Goal: Information Seeking & Learning: Learn about a topic

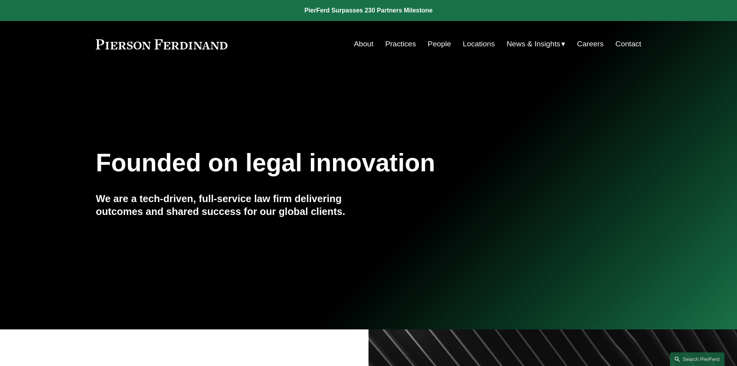
click at [345, 13] on link at bounding box center [368, 10] width 737 height 21
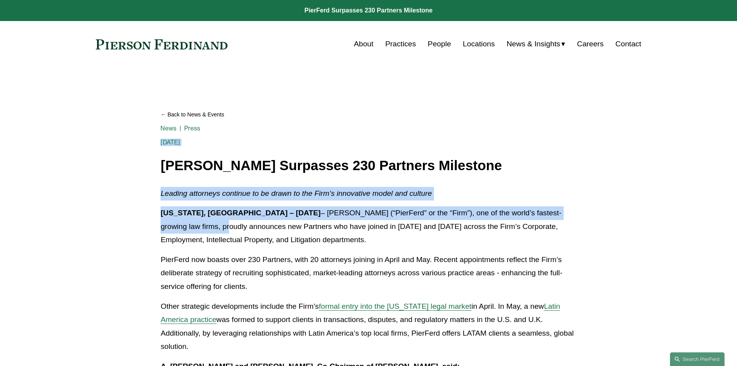
drag, startPoint x: 139, startPoint y: 134, endPoint x: 139, endPoint y: 227, distance: 93.4
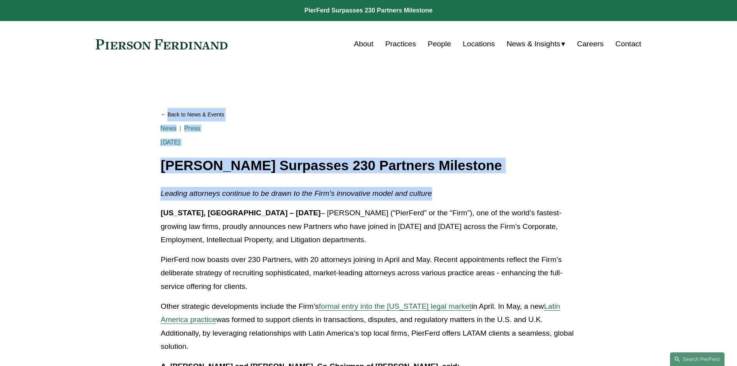
drag, startPoint x: 153, startPoint y: 107, endPoint x: 148, endPoint y: 205, distance: 98.2
drag, startPoint x: 154, startPoint y: 92, endPoint x: 146, endPoint y: 206, distance: 114.0
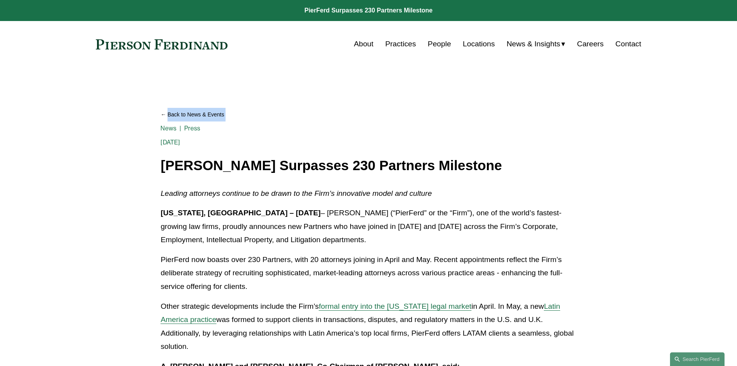
drag, startPoint x: 147, startPoint y: 102, endPoint x: 139, endPoint y: 168, distance: 65.8
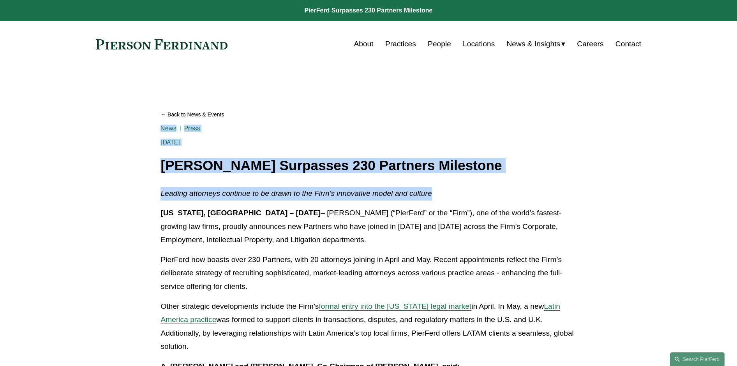
drag, startPoint x: 150, startPoint y: 162, endPoint x: 153, endPoint y: 211, distance: 49.1
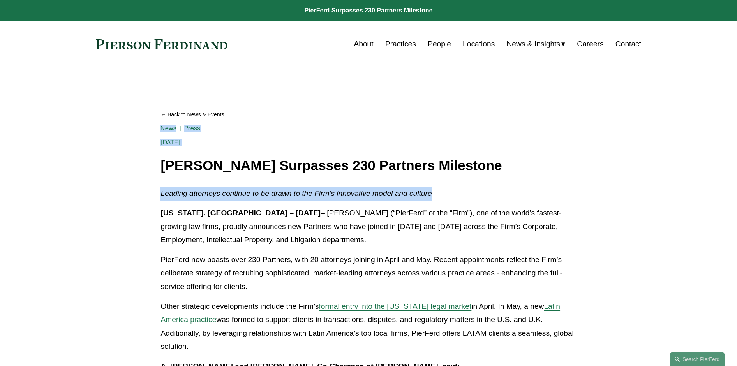
drag, startPoint x: 153, startPoint y: 129, endPoint x: 150, endPoint y: 219, distance: 89.6
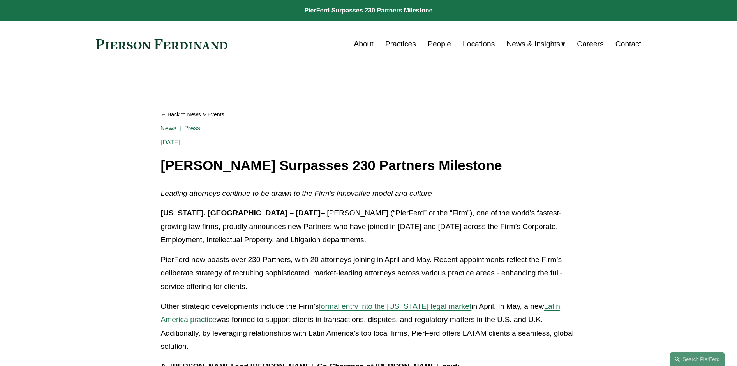
drag, startPoint x: 146, startPoint y: 127, endPoint x: 151, endPoint y: 194, distance: 67.9
